Goal: Task Accomplishment & Management: Manage account settings

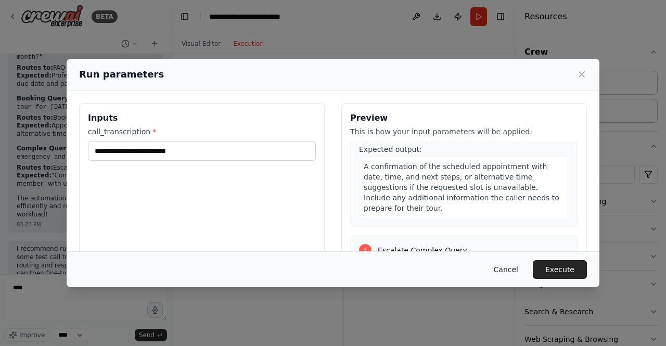
click at [506, 272] on button "Cancel" at bounding box center [505, 269] width 41 height 19
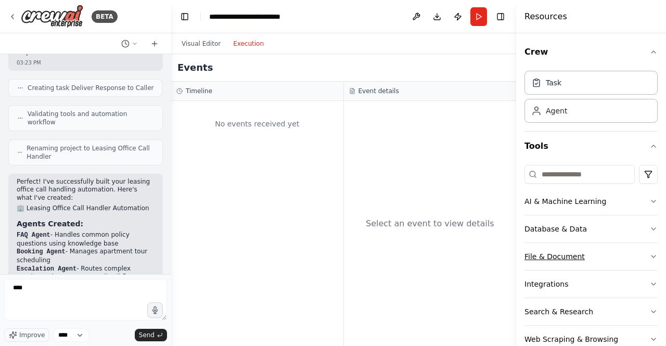
click at [571, 255] on button "File & Document" at bounding box center [590, 256] width 133 height 27
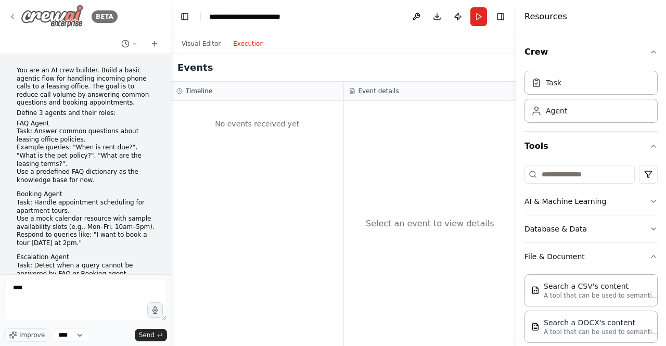
click at [41, 14] on img at bounding box center [52, 16] width 62 height 23
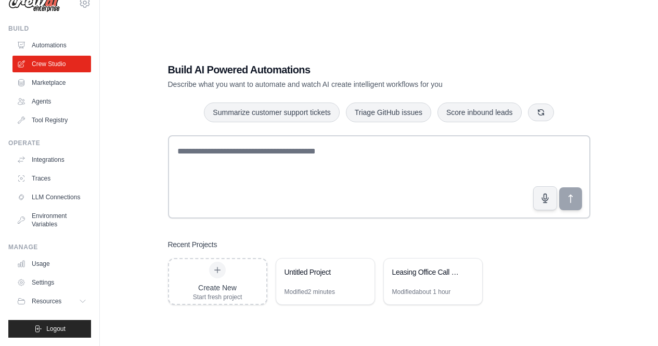
scroll to position [21, 0]
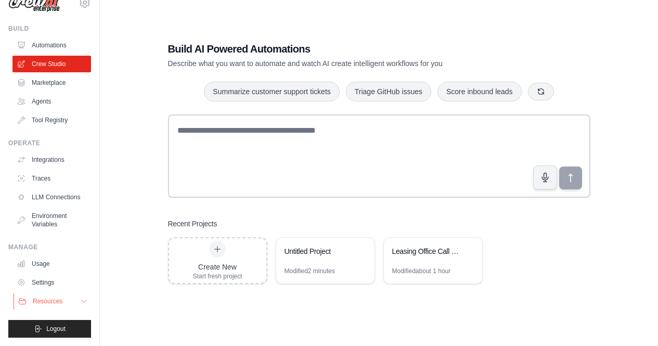
click at [80, 301] on icon at bounding box center [84, 301] width 8 height 8
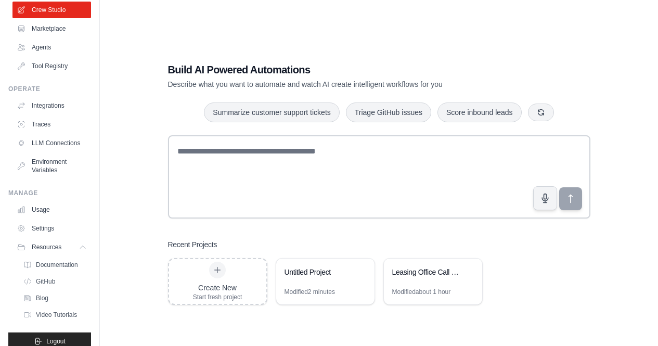
scroll to position [94, 0]
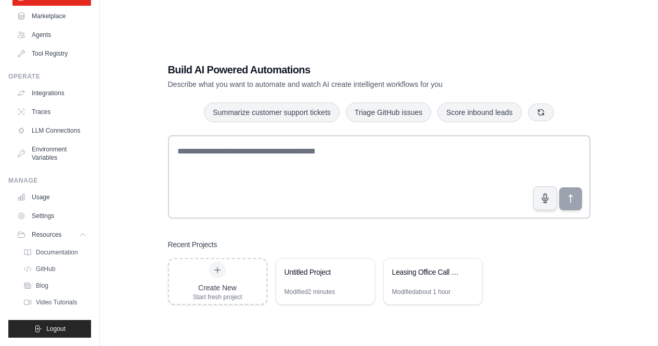
click at [48, 318] on ul "Build Automations Crew Studio Marketplace Agents" at bounding box center [49, 148] width 83 height 380
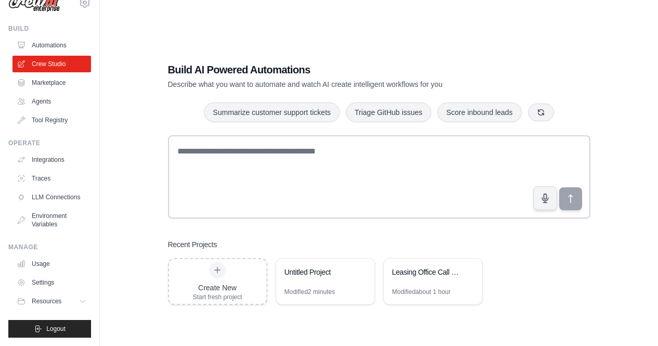
scroll to position [28, 0]
click at [45, 323] on button "Logout" at bounding box center [49, 329] width 83 height 18
